Goal: Navigation & Orientation: Find specific page/section

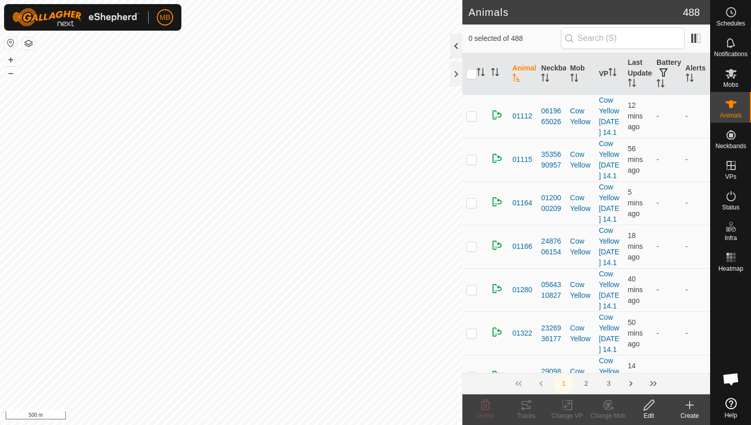
click at [456, 40] on div at bounding box center [456, 46] width 12 height 25
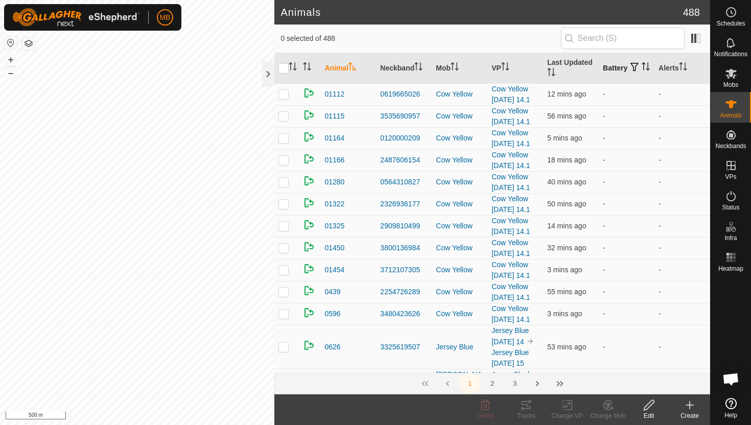
click at [642, 70] on icon "Activate to sort" at bounding box center [646, 66] width 8 height 8
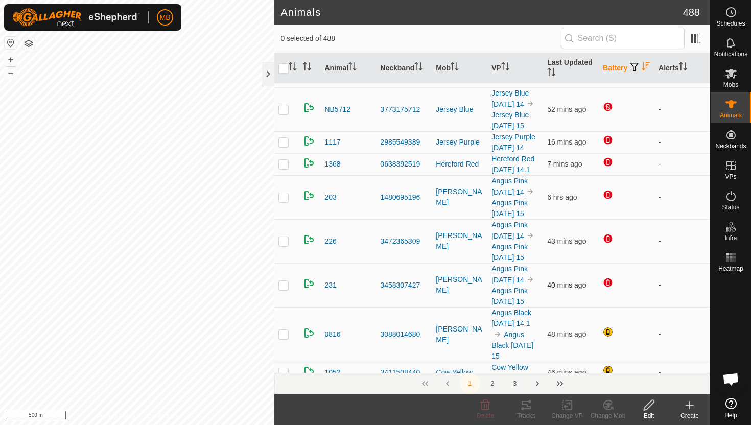
scroll to position [63, 0]
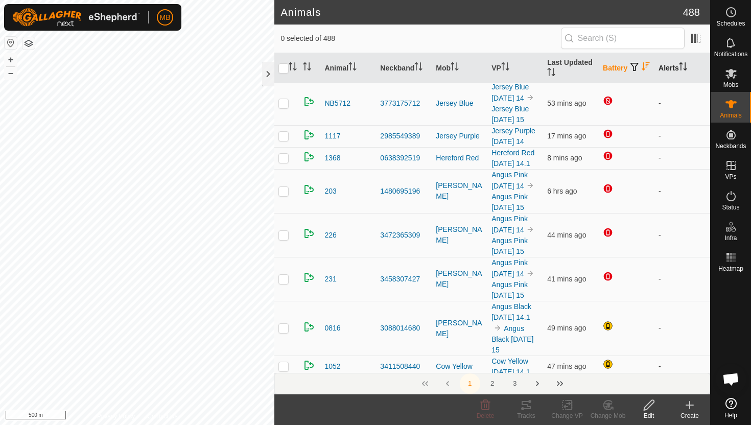
click at [685, 64] on icon "Activate to sort" at bounding box center [684, 66] width 1 height 8
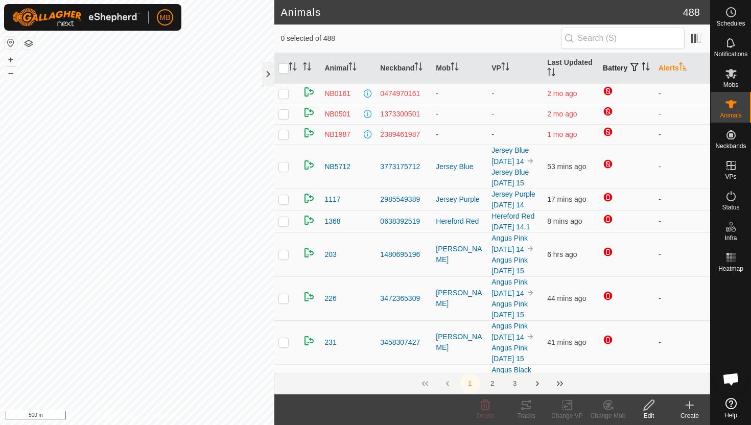
click at [686, 64] on icon "Activate to sort" at bounding box center [683, 66] width 8 height 8
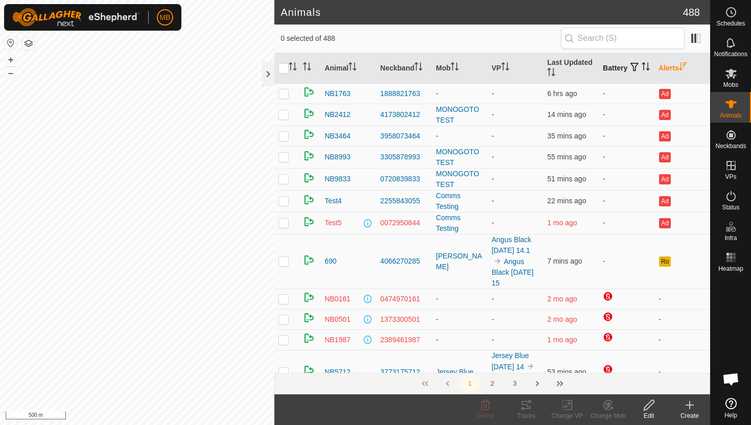
click at [642, 70] on icon "Activate to sort" at bounding box center [646, 66] width 8 height 8
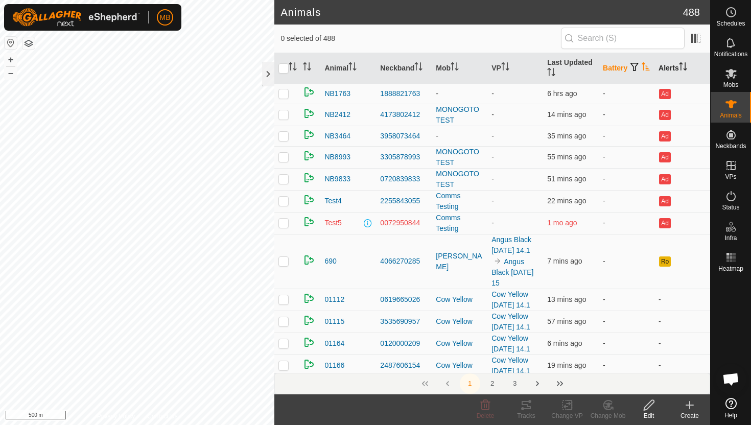
click at [642, 70] on icon "Activate to sort" at bounding box center [646, 66] width 8 height 8
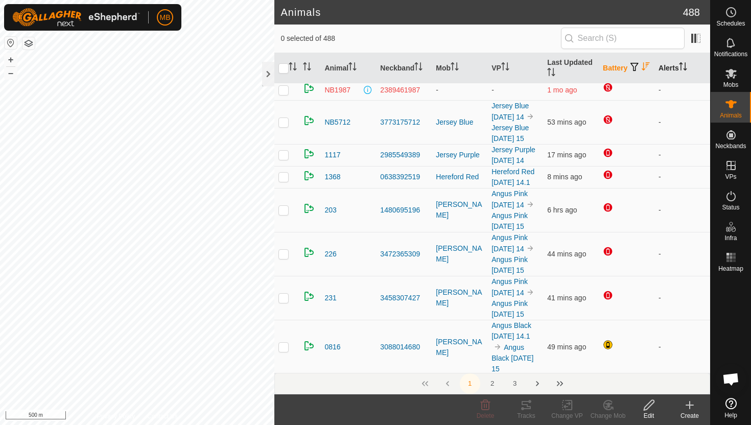
scroll to position [46, 0]
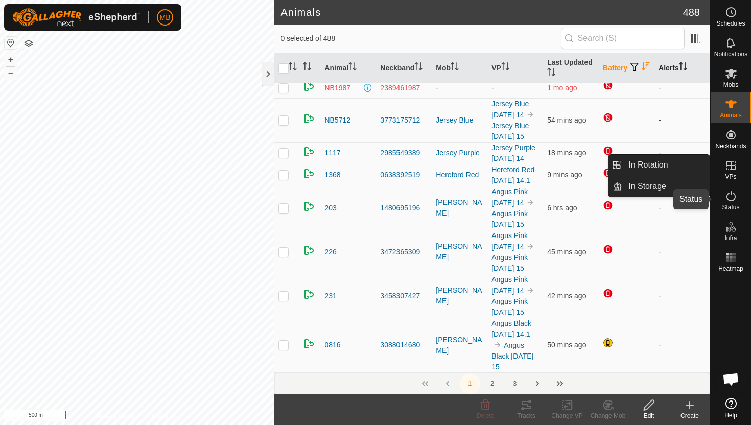
click at [732, 197] on icon at bounding box center [731, 196] width 12 height 12
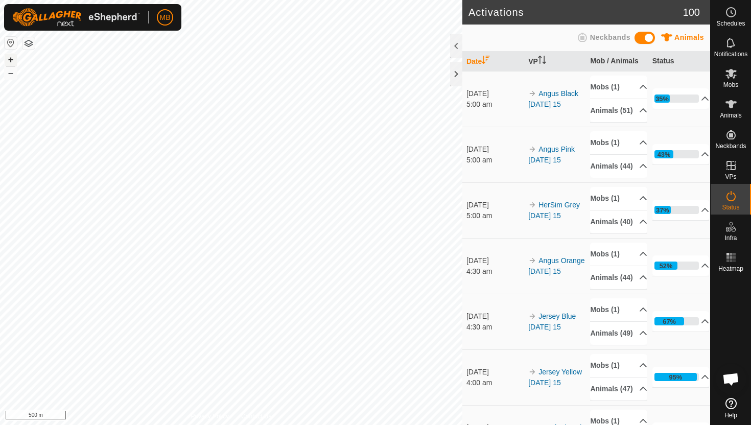
click at [9, 58] on button "+" at bounding box center [11, 60] width 12 height 12
click at [147, 11] on div "MB Schedules Notifications Mobs Animals Neckbands VPs Status Infra Heatmap Help…" at bounding box center [375, 212] width 751 height 425
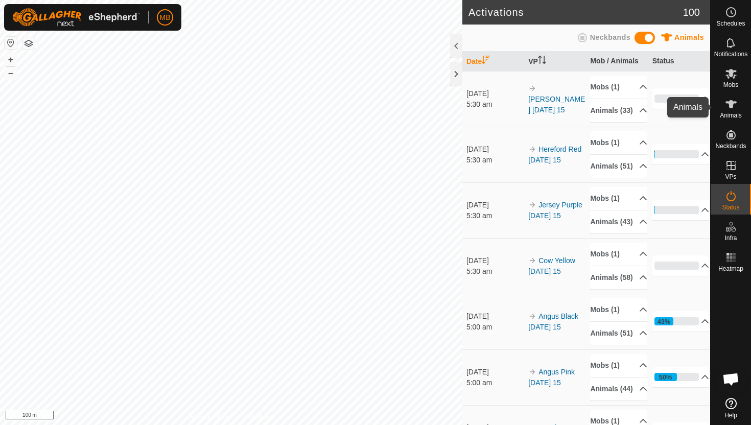
click at [732, 109] on icon at bounding box center [731, 104] width 12 height 12
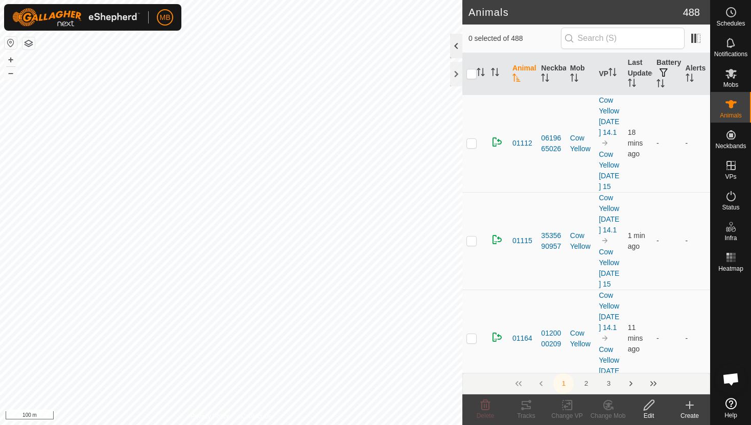
click at [459, 46] on div at bounding box center [456, 46] width 12 height 25
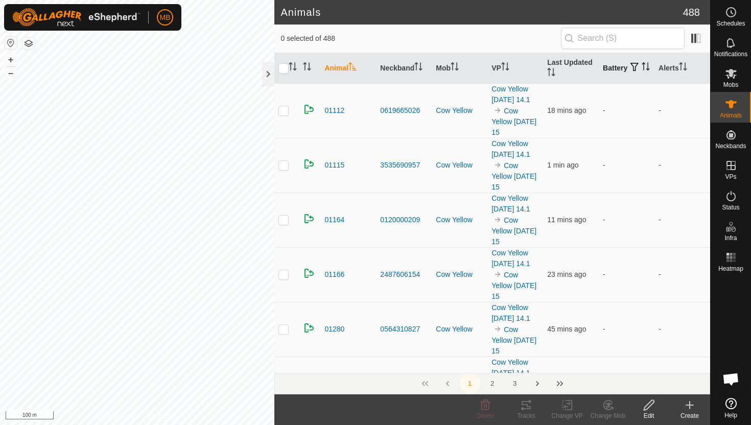
click at [642, 64] on icon "Activate to sort" at bounding box center [644, 63] width 4 height 2
click at [642, 69] on icon "Activate to sort" at bounding box center [646, 66] width 8 height 8
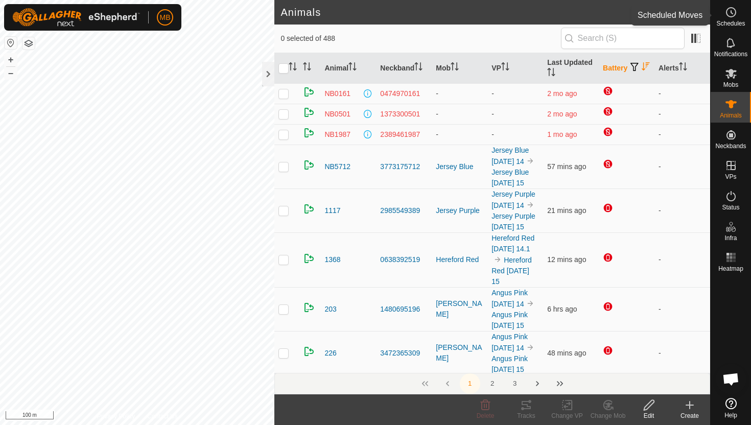
click at [731, 14] on icon at bounding box center [731, 12] width 12 height 12
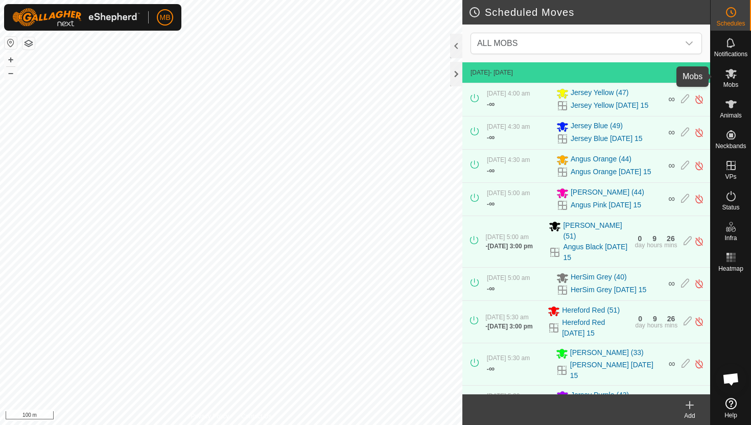
click at [728, 74] on icon at bounding box center [731, 73] width 12 height 12
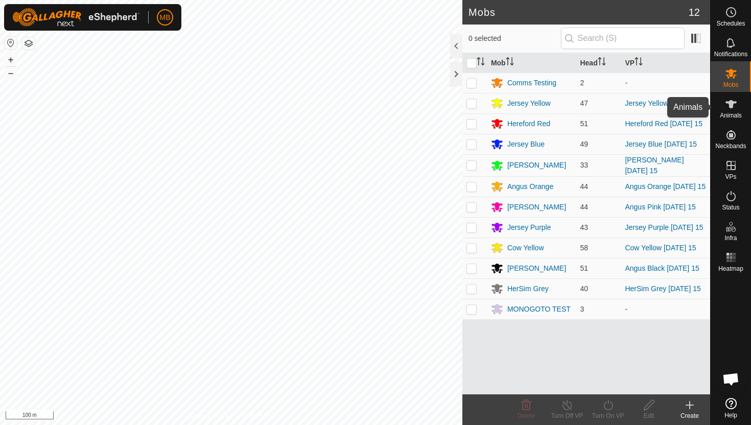
click at [730, 104] on icon at bounding box center [730, 104] width 11 height 8
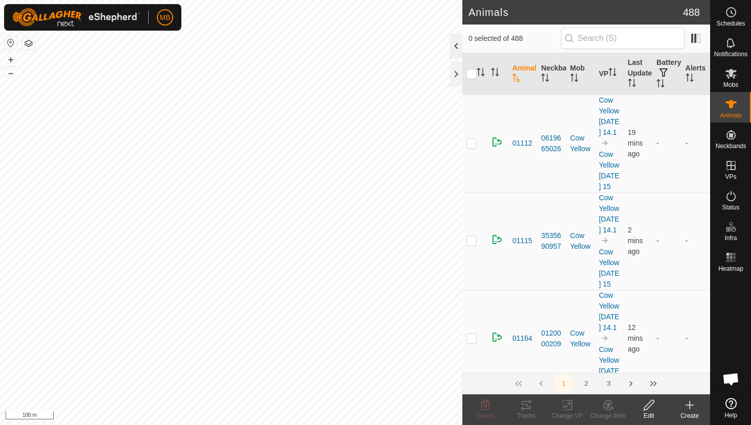
click at [457, 40] on div at bounding box center [456, 46] width 12 height 25
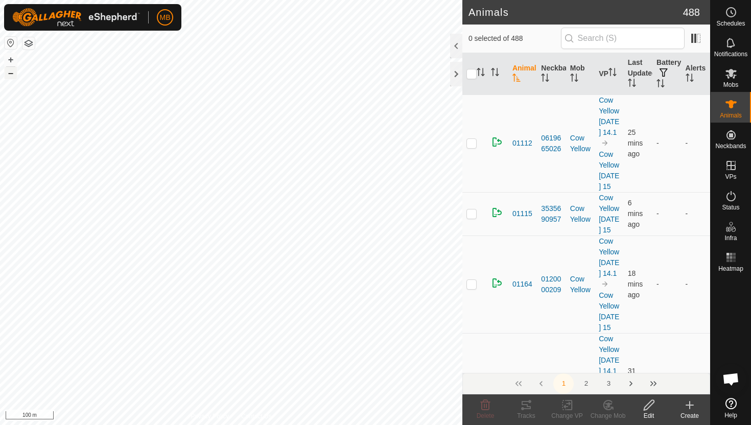
click at [10, 75] on button "–" at bounding box center [11, 73] width 12 height 12
click at [458, 45] on div at bounding box center [456, 46] width 12 height 25
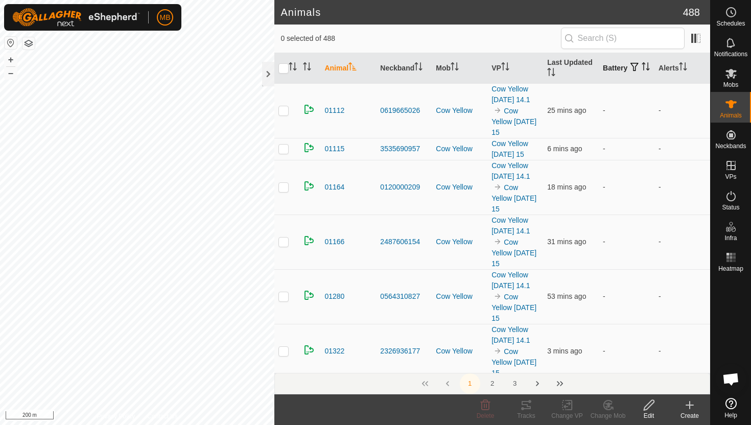
click at [642, 68] on icon "Activate to sort" at bounding box center [646, 66] width 8 height 8
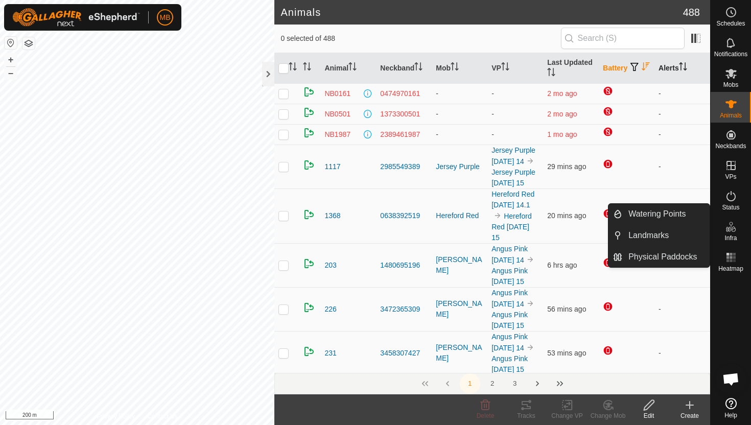
click at [685, 65] on icon "Activate to sort" at bounding box center [683, 66] width 8 height 8
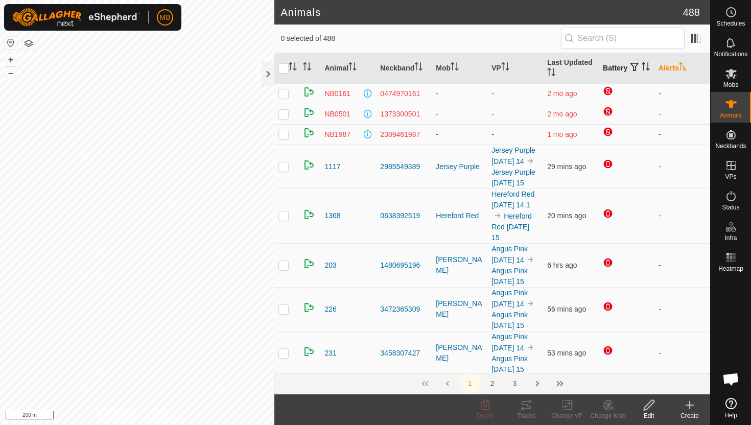
click at [685, 65] on icon "Activate to sort" at bounding box center [683, 66] width 8 height 8
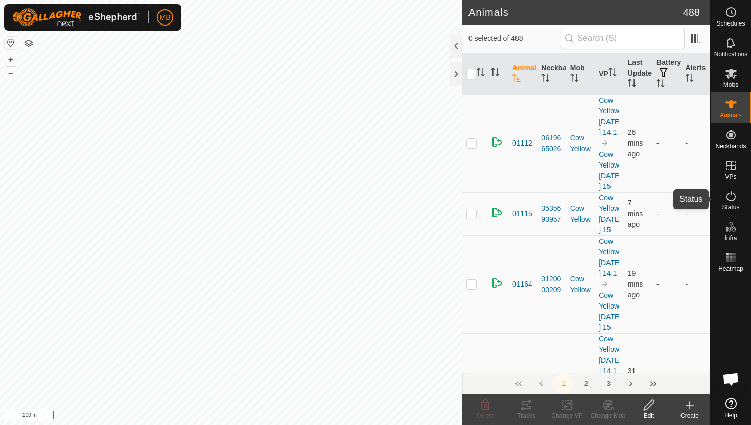
click at [732, 193] on icon at bounding box center [730, 196] width 9 height 10
